Goal: Transaction & Acquisition: Purchase product/service

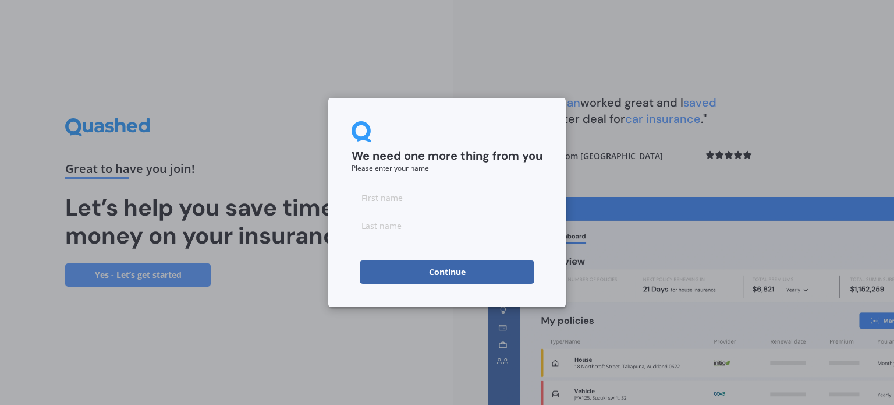
click at [420, 199] on input at bounding box center [447, 197] width 191 height 23
type input "Ashok"
click at [379, 224] on input at bounding box center [447, 225] width 191 height 23
type input "[PERSON_NAME]"
click at [454, 274] on button "Continue" at bounding box center [447, 271] width 175 height 23
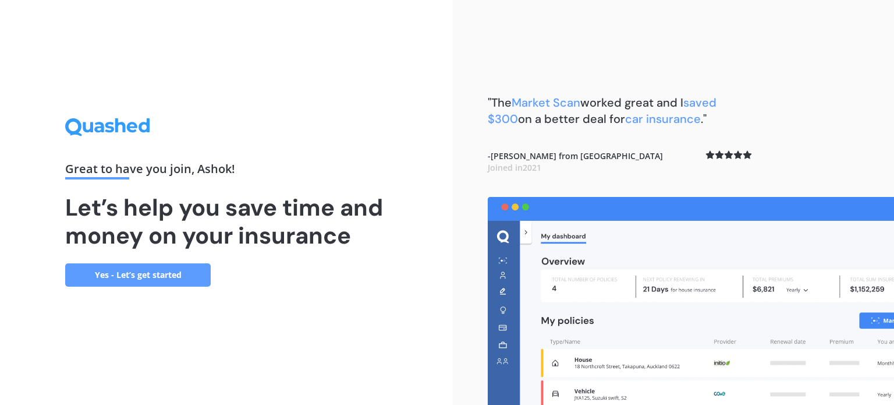
click at [113, 274] on link "Yes - Let’s get started" at bounding box center [138, 274] width 146 height 23
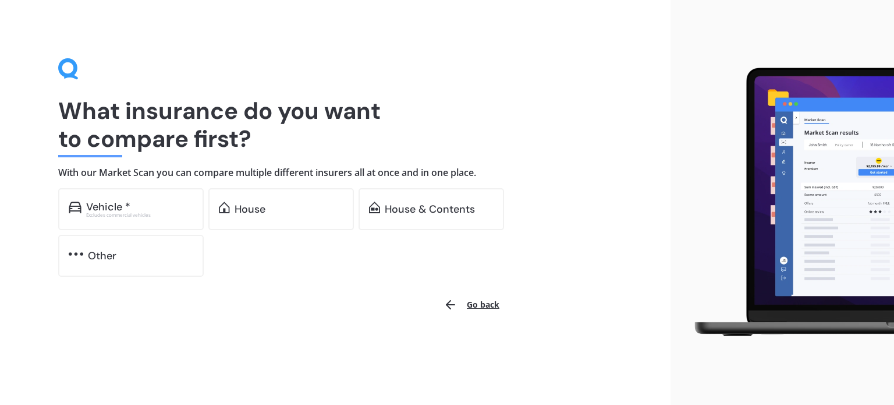
click at [480, 300] on button "Go back" at bounding box center [472, 305] width 70 height 28
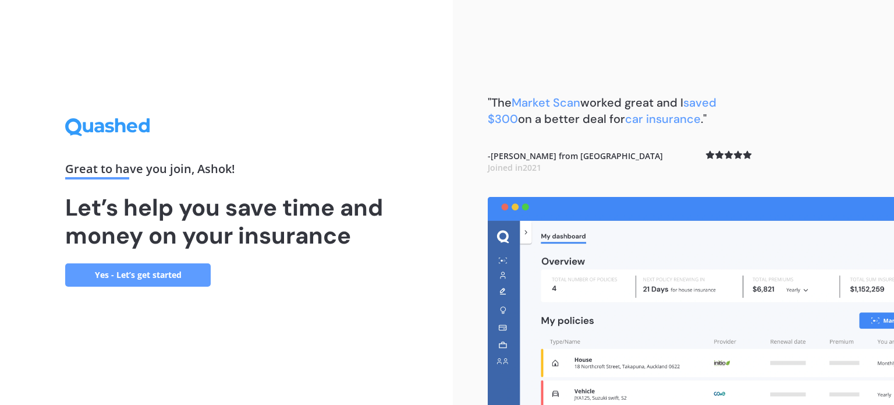
click at [154, 271] on link "Yes - Let’s get started" at bounding box center [138, 274] width 146 height 23
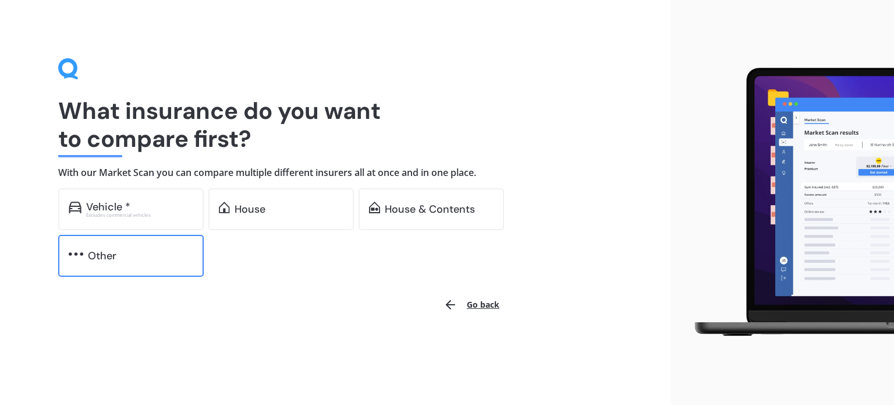
click at [94, 256] on div "Other" at bounding box center [102, 256] width 29 height 12
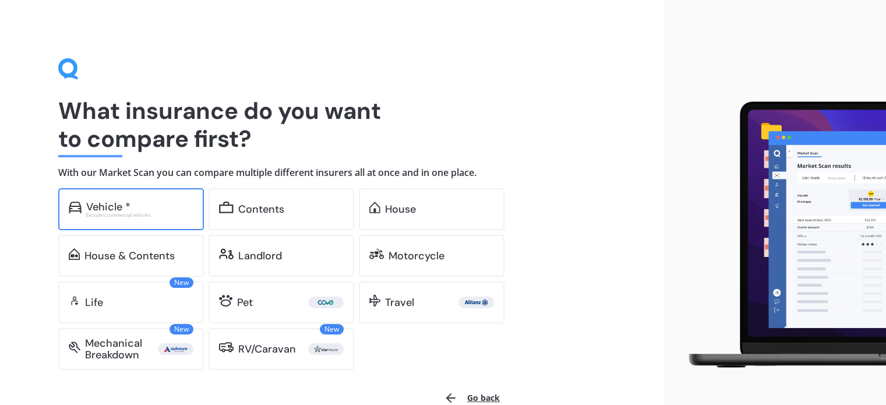
click at [112, 202] on div "Vehicle *" at bounding box center [108, 207] width 44 height 12
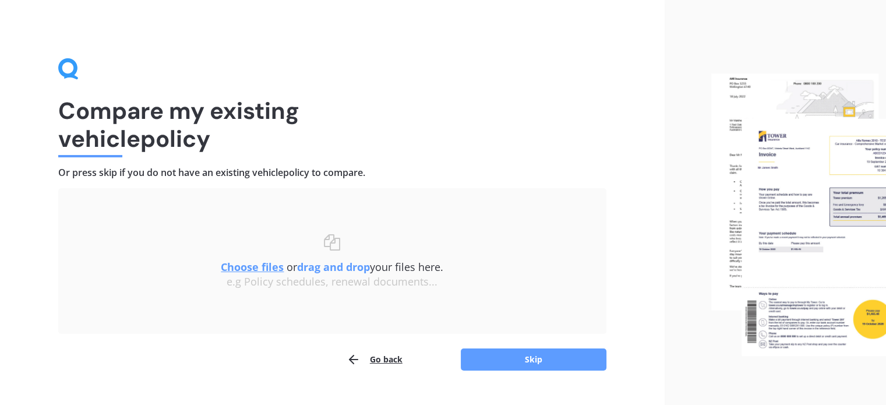
click at [381, 360] on button "Go back" at bounding box center [374, 359] width 56 height 23
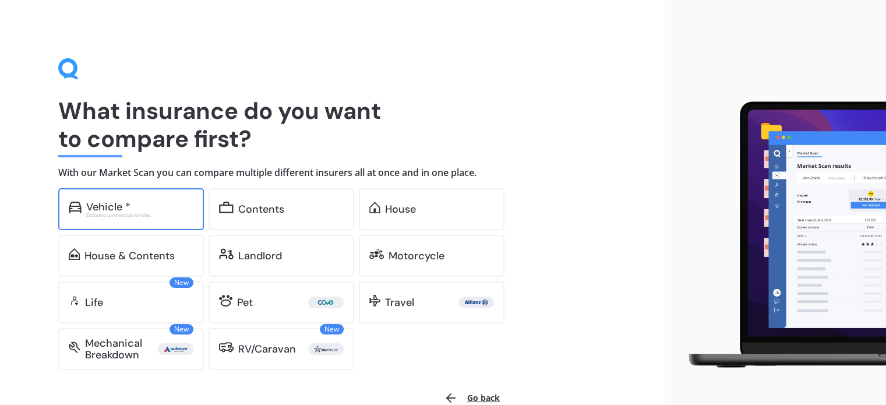
click at [105, 207] on div "Vehicle *" at bounding box center [108, 207] width 44 height 12
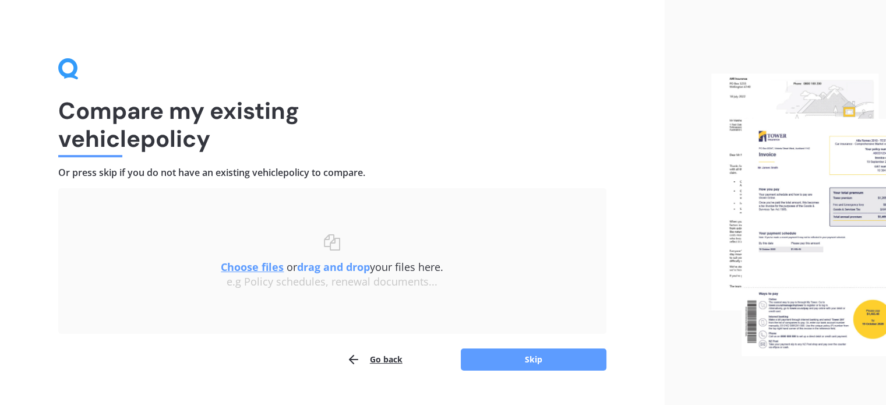
click at [818, 272] on img at bounding box center [798, 214] width 175 height 282
click at [546, 363] on button "Skip" at bounding box center [534, 359] width 146 height 22
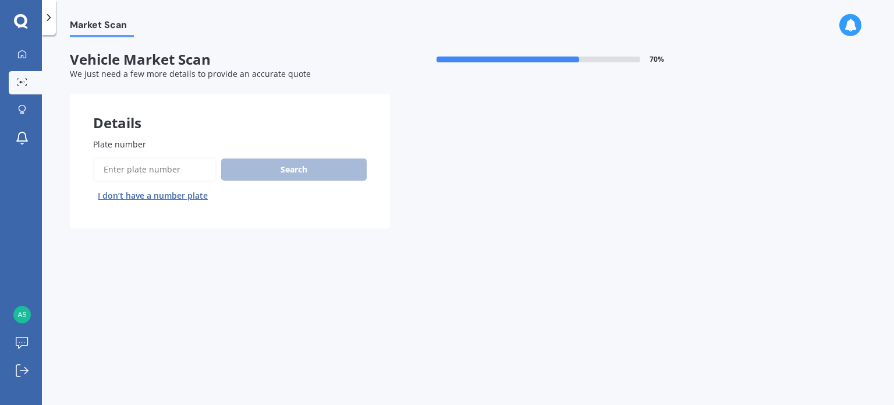
click at [305, 172] on div "Search I don’t have a number plate" at bounding box center [230, 181] width 274 height 48
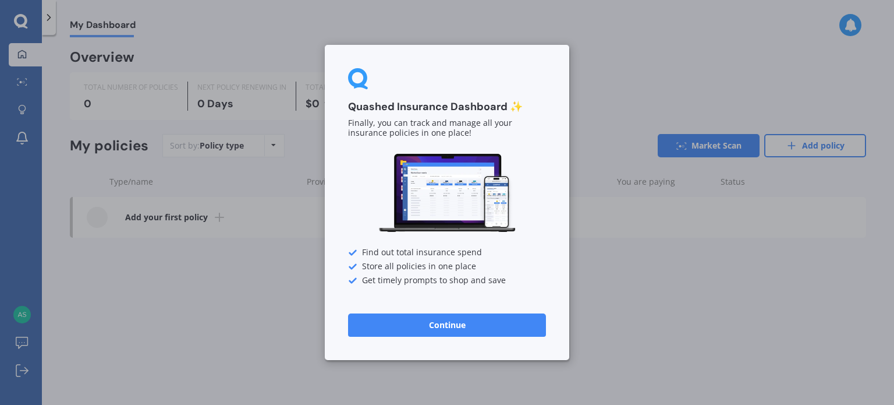
click at [450, 328] on button "Continue" at bounding box center [447, 324] width 198 height 23
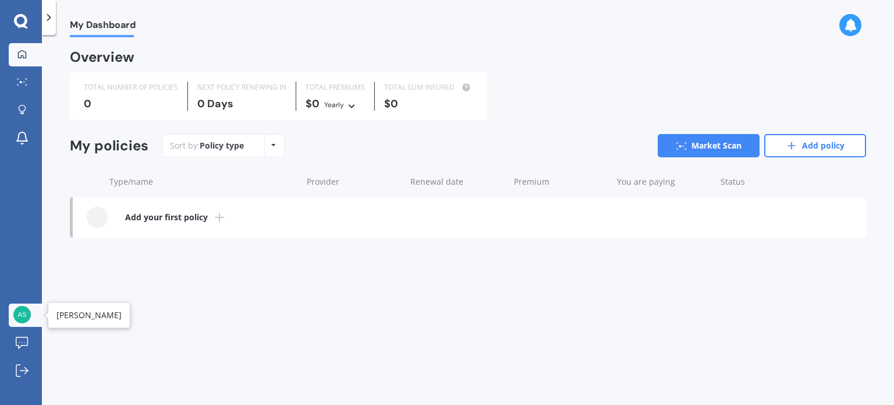
click at [20, 316] on img at bounding box center [21, 314] width 17 height 17
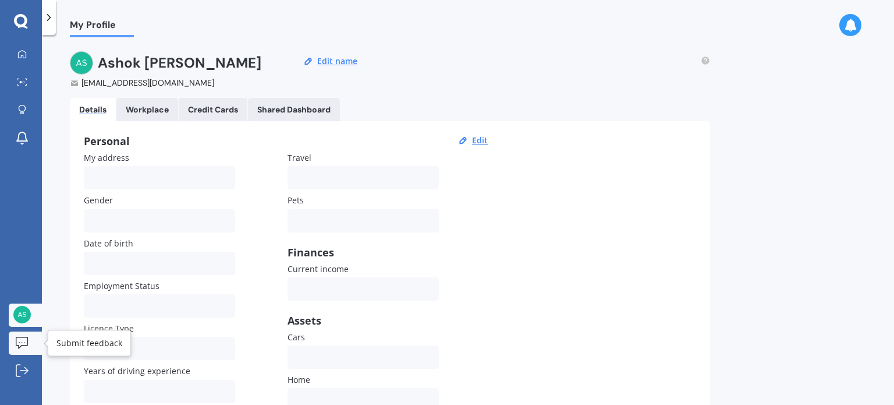
click at [19, 340] on icon at bounding box center [22, 343] width 13 height 12
